Goal: Task Accomplishment & Management: Manage account settings

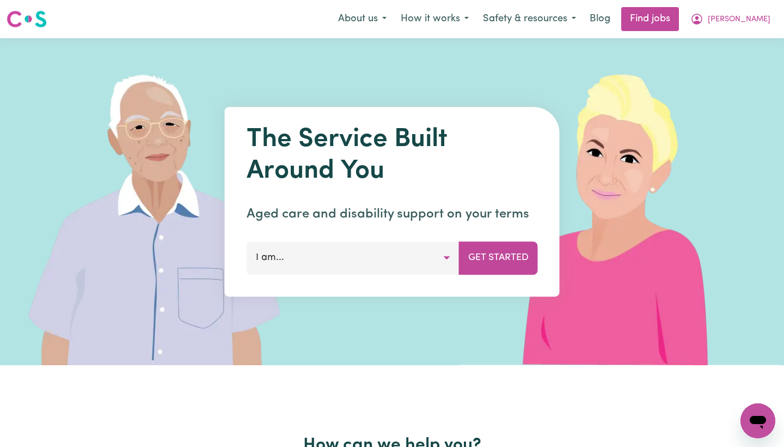
click at [331, 261] on button "I am..." at bounding box center [353, 257] width 213 height 33
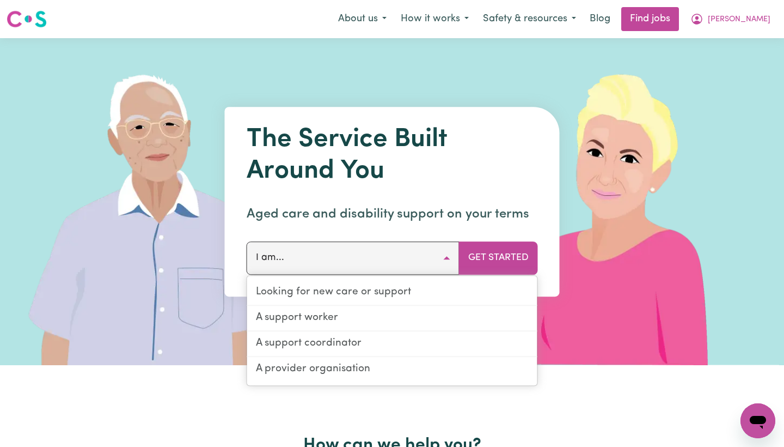
click at [331, 261] on button "I am..." at bounding box center [353, 257] width 213 height 33
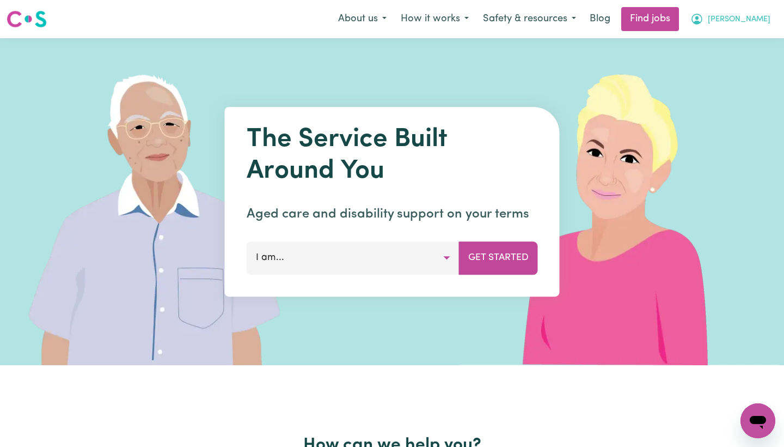
click at [751, 14] on span "[PERSON_NAME]" at bounding box center [739, 20] width 63 height 12
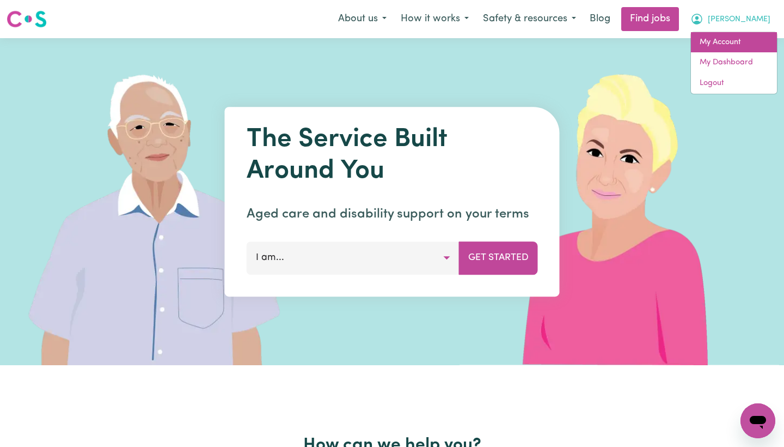
click at [745, 44] on link "My Account" at bounding box center [734, 42] width 86 height 21
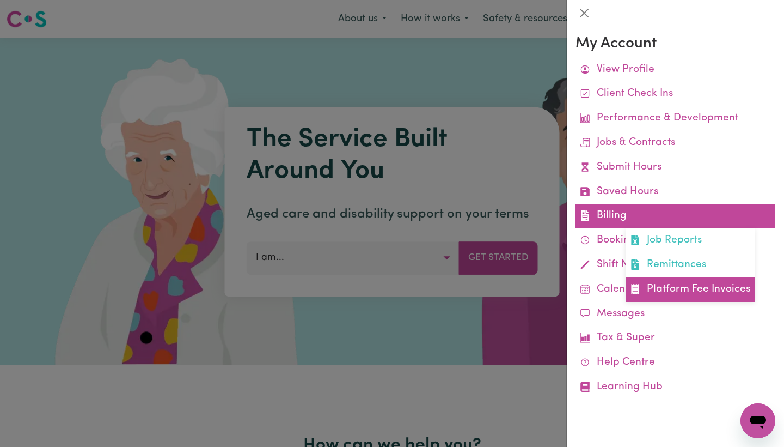
click at [659, 287] on link "Platform Fee Invoices" at bounding box center [690, 289] width 129 height 25
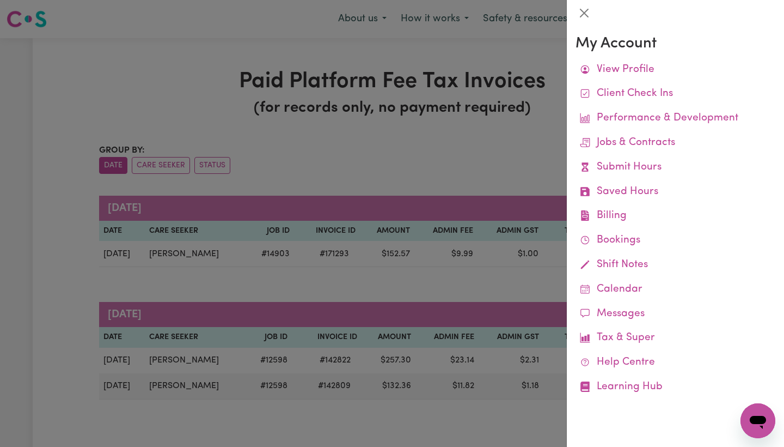
click at [490, 166] on div at bounding box center [392, 223] width 784 height 447
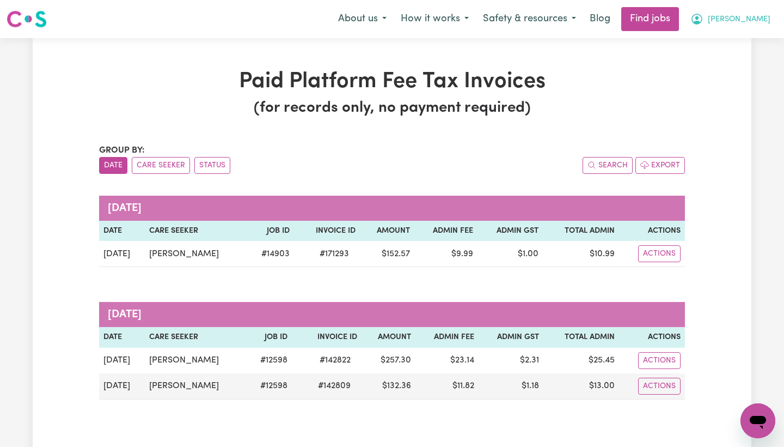
click at [748, 16] on button "[PERSON_NAME]" at bounding box center [731, 19] width 94 height 23
click at [730, 57] on link "My Dashboard" at bounding box center [734, 62] width 86 height 21
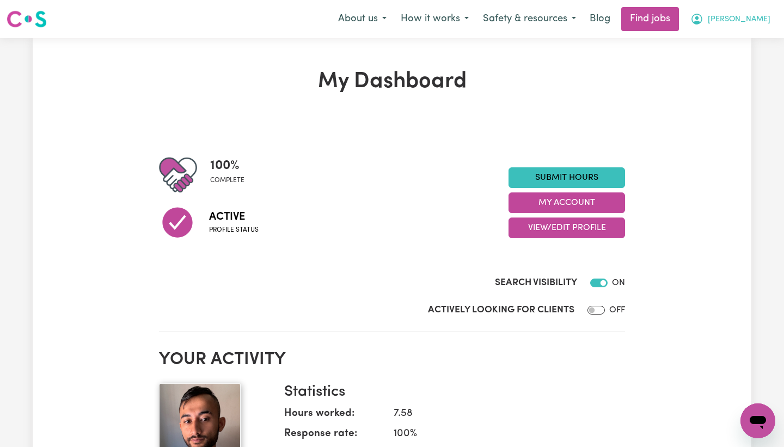
click at [769, 16] on span "[PERSON_NAME]" at bounding box center [739, 20] width 63 height 12
click at [740, 41] on link "My Account" at bounding box center [734, 42] width 86 height 21
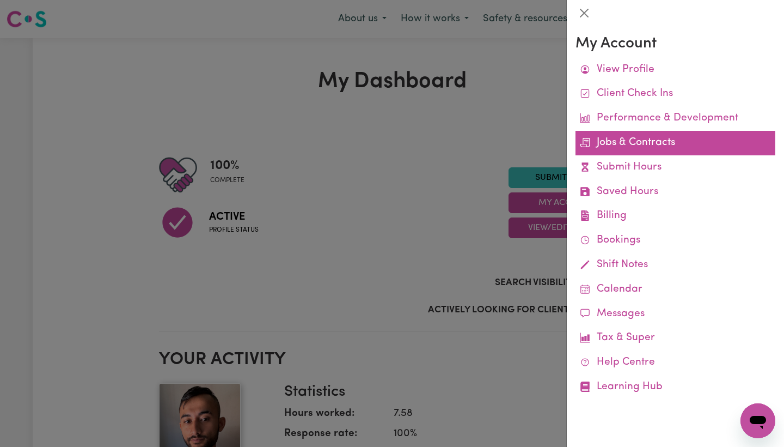
click at [630, 143] on link "Jobs & Contracts" at bounding box center [676, 143] width 200 height 25
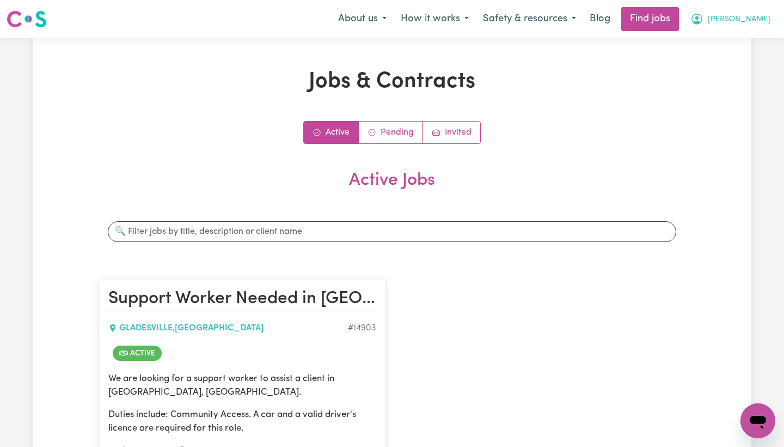
click at [760, 23] on span "[PERSON_NAME]" at bounding box center [739, 20] width 63 height 12
click at [745, 42] on link "My Account" at bounding box center [734, 42] width 86 height 21
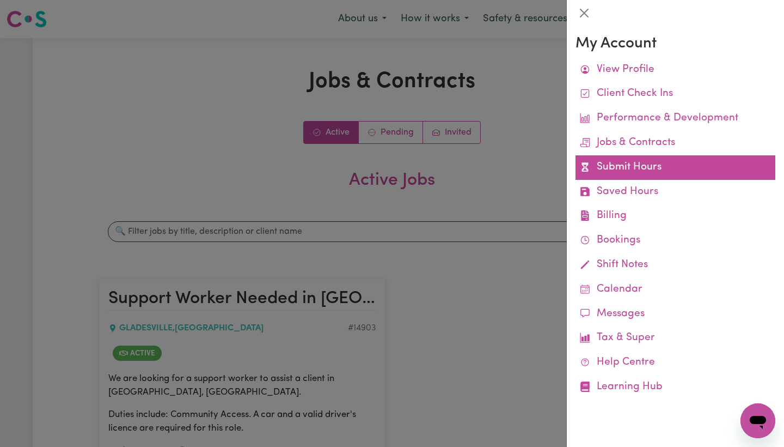
click at [657, 162] on link "Submit Hours" at bounding box center [676, 167] width 200 height 25
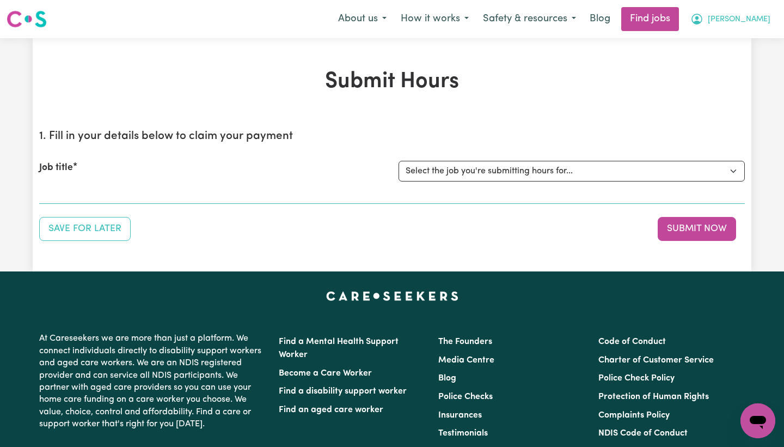
click at [760, 26] on button "[PERSON_NAME]" at bounding box center [731, 19] width 94 height 23
click at [746, 44] on link "My Account" at bounding box center [734, 42] width 86 height 21
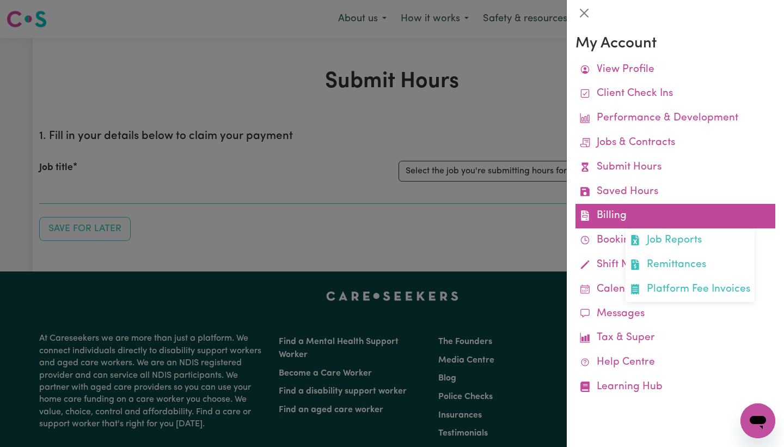
click at [640, 215] on link "Billing Job Reports Remittances Platform Fee Invoices" at bounding box center [676, 216] width 200 height 25
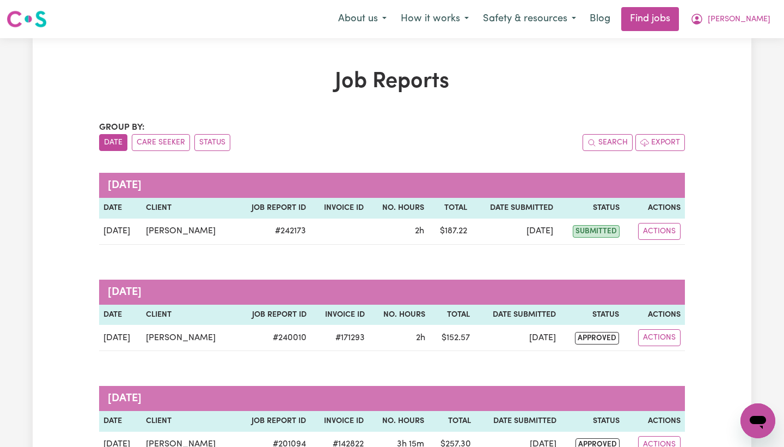
click at [721, 201] on div "Job Reports Group by: Date Care Seeker Status Search Export [DATE] Date Client …" at bounding box center [392, 293] width 719 height 449
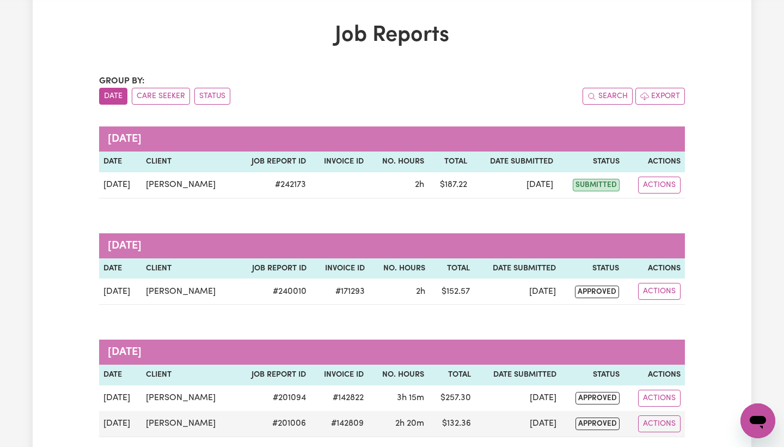
scroll to position [52, 0]
